Goal: Find specific page/section: Find specific page/section

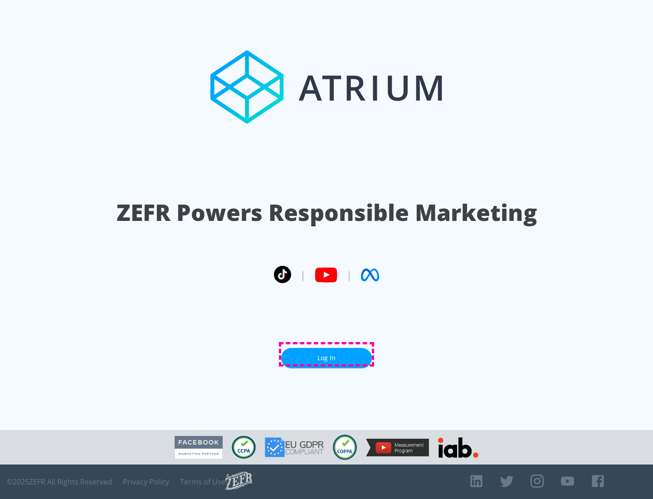
click at [327, 354] on link "Log In" at bounding box center [326, 358] width 91 height 20
